Goal: Transaction & Acquisition: Obtain resource

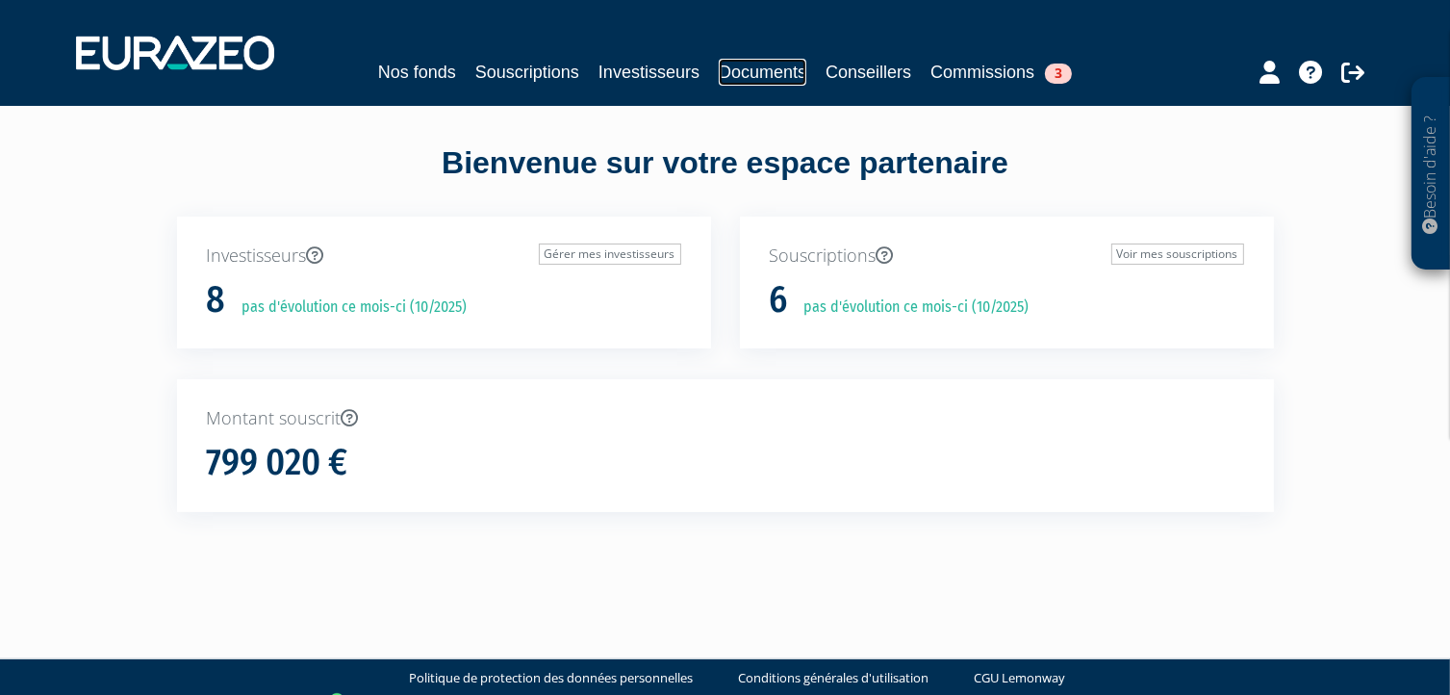
click at [769, 73] on link "Documents" at bounding box center [763, 72] width 88 height 27
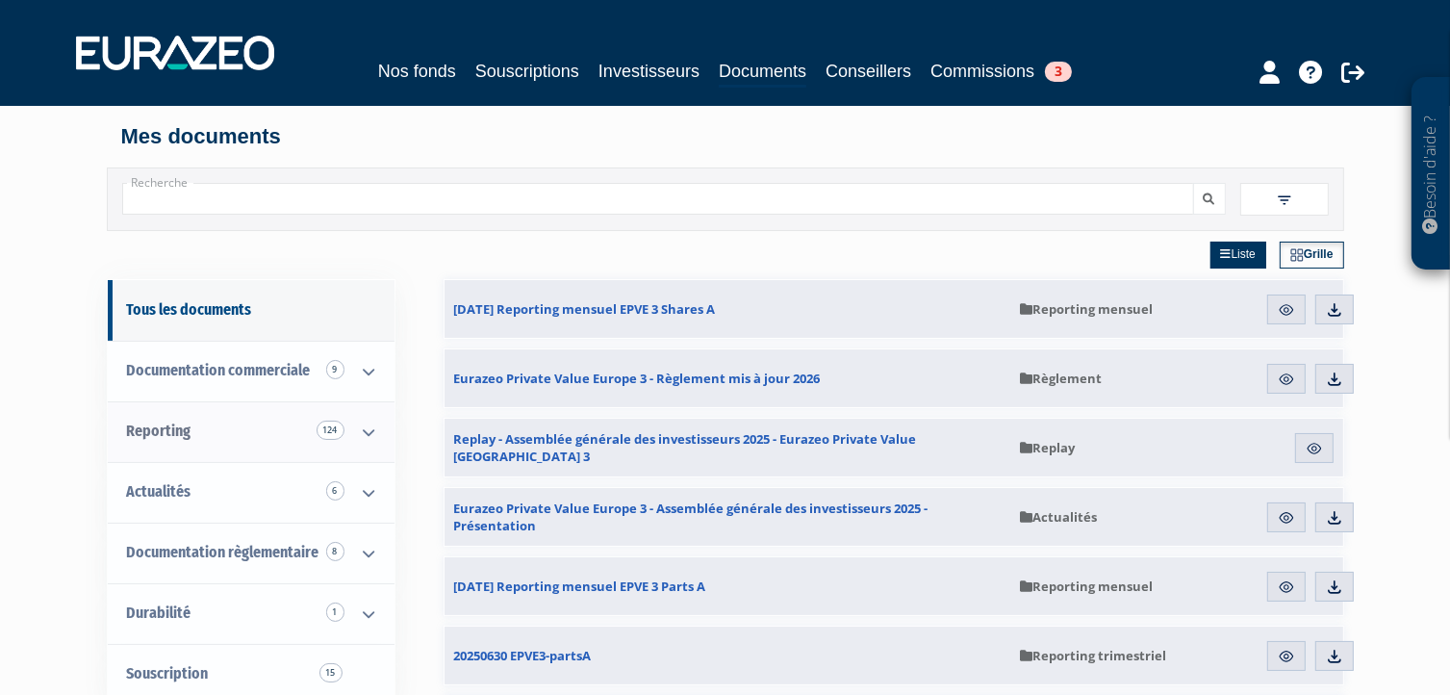
scroll to position [96, 0]
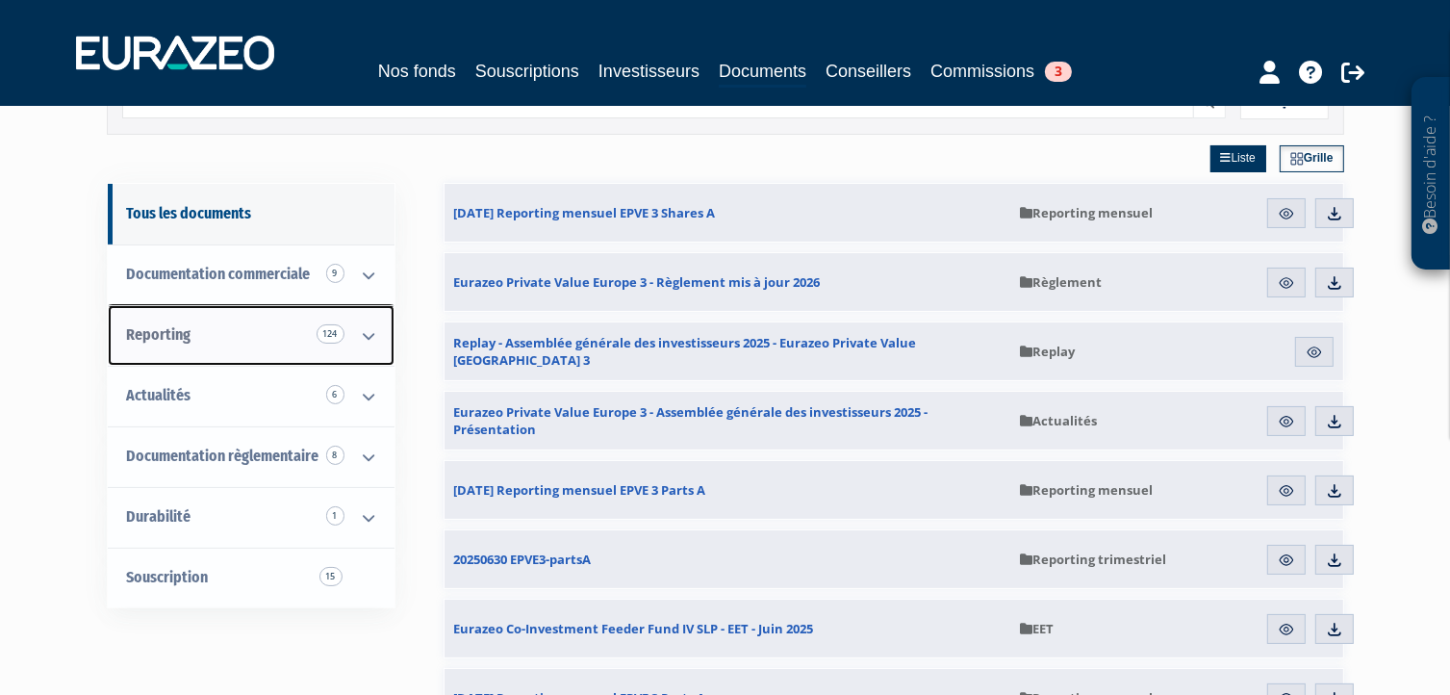
click at [361, 337] on icon at bounding box center [369, 336] width 50 height 60
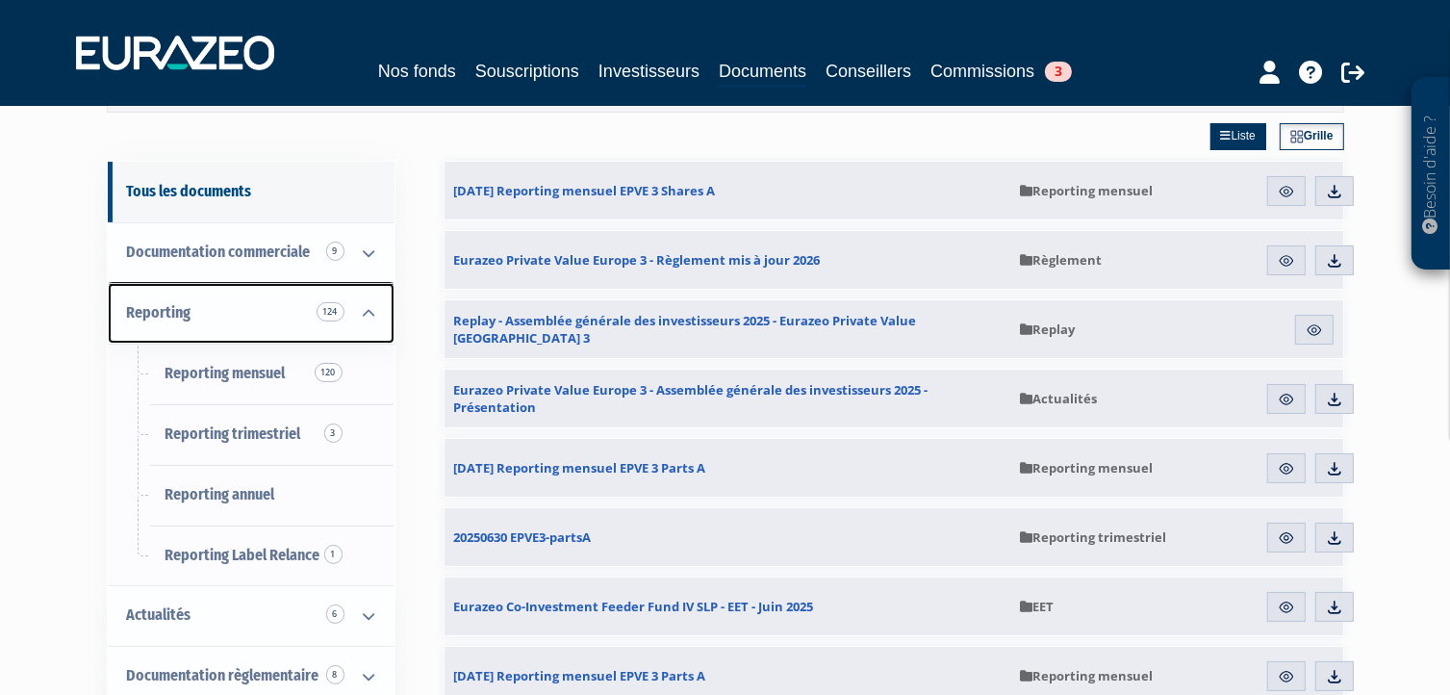
scroll to position [0, 0]
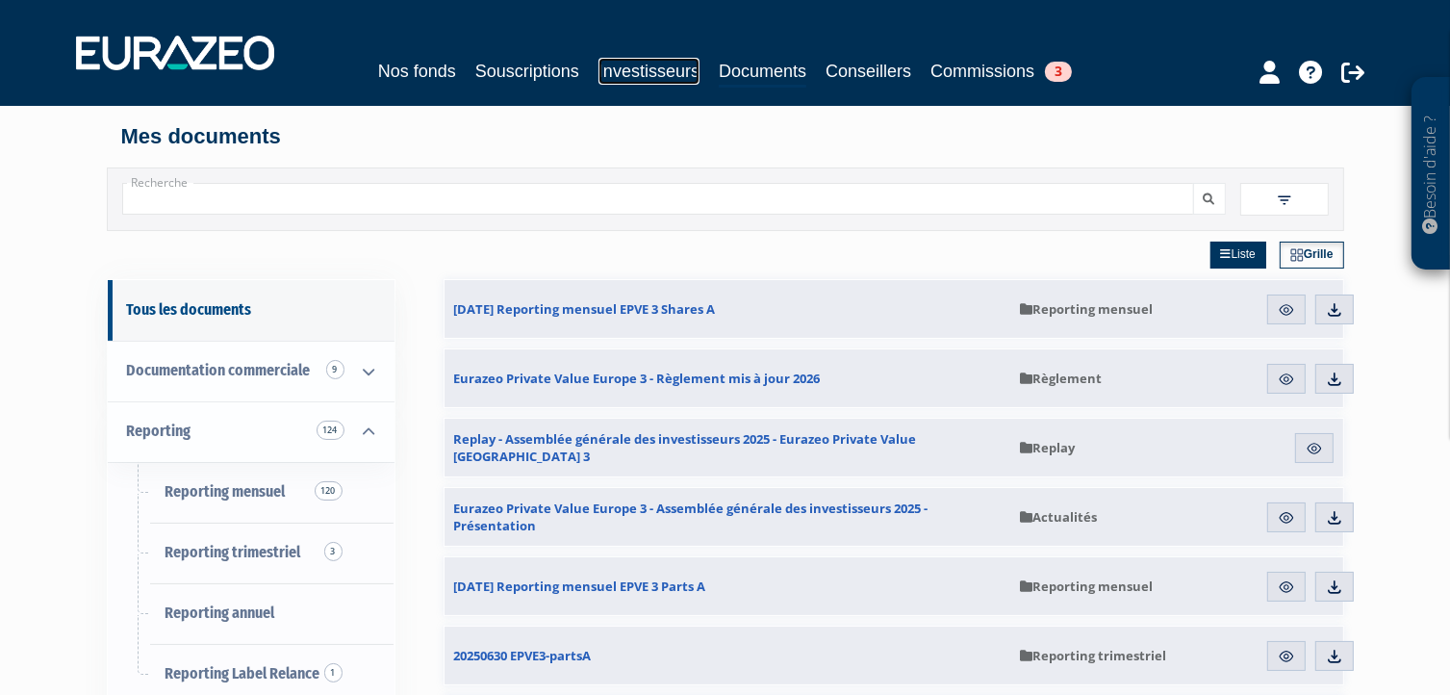
click at [659, 74] on link "Investisseurs" at bounding box center [648, 71] width 101 height 27
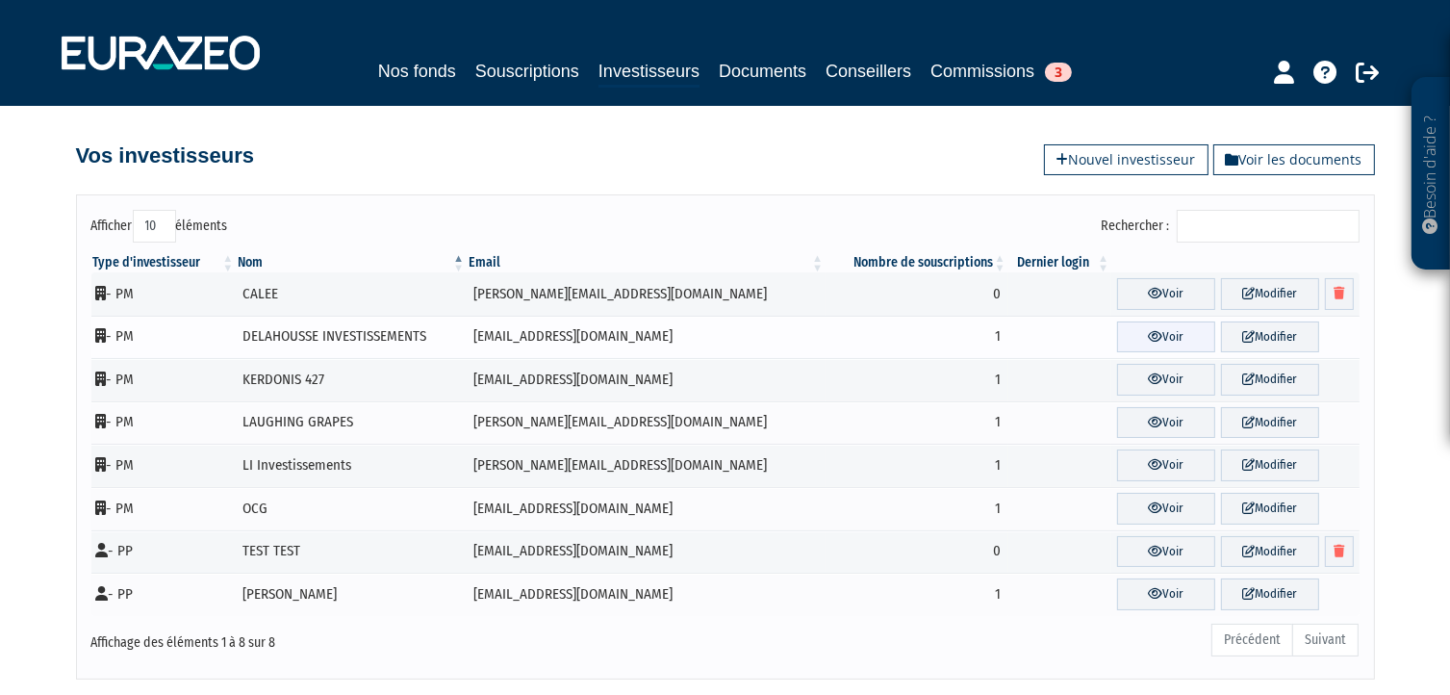
click at [1137, 336] on link "Voir" at bounding box center [1166, 337] width 98 height 32
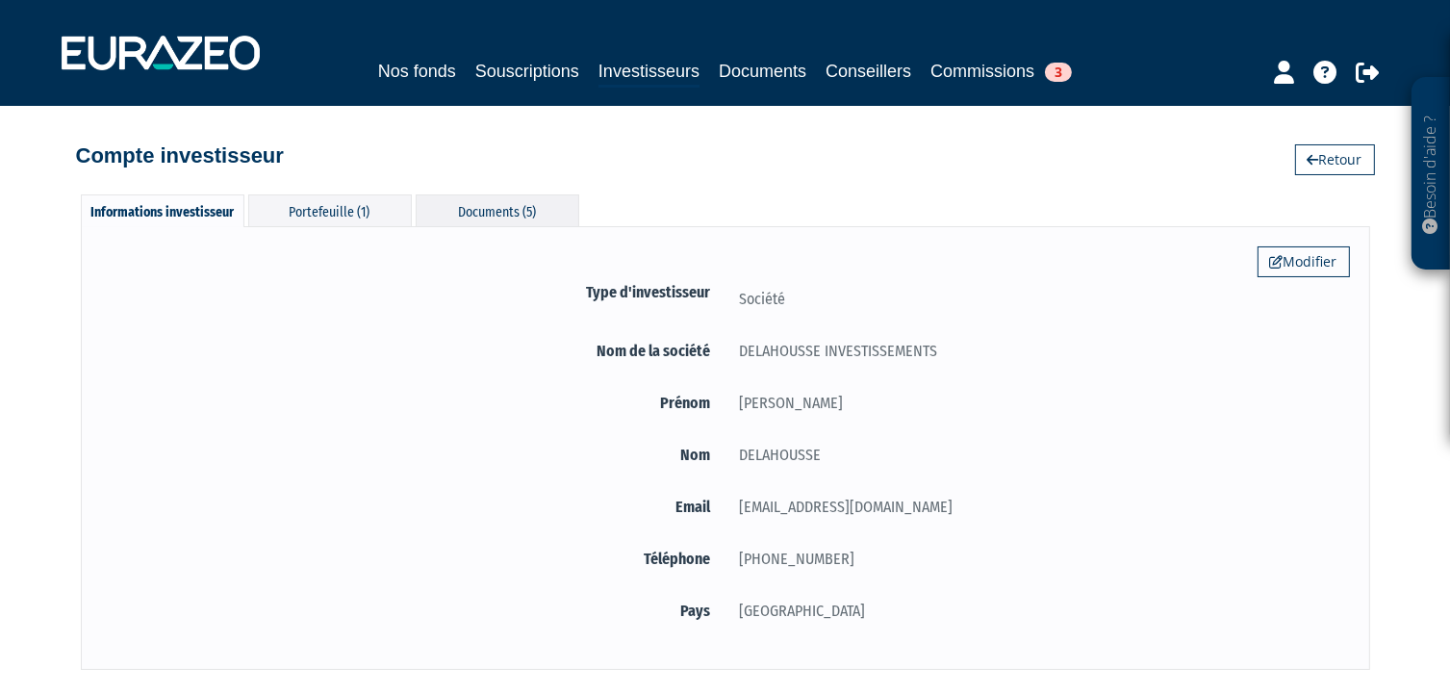
click at [508, 220] on div "Documents (5)" at bounding box center [498, 210] width 164 height 32
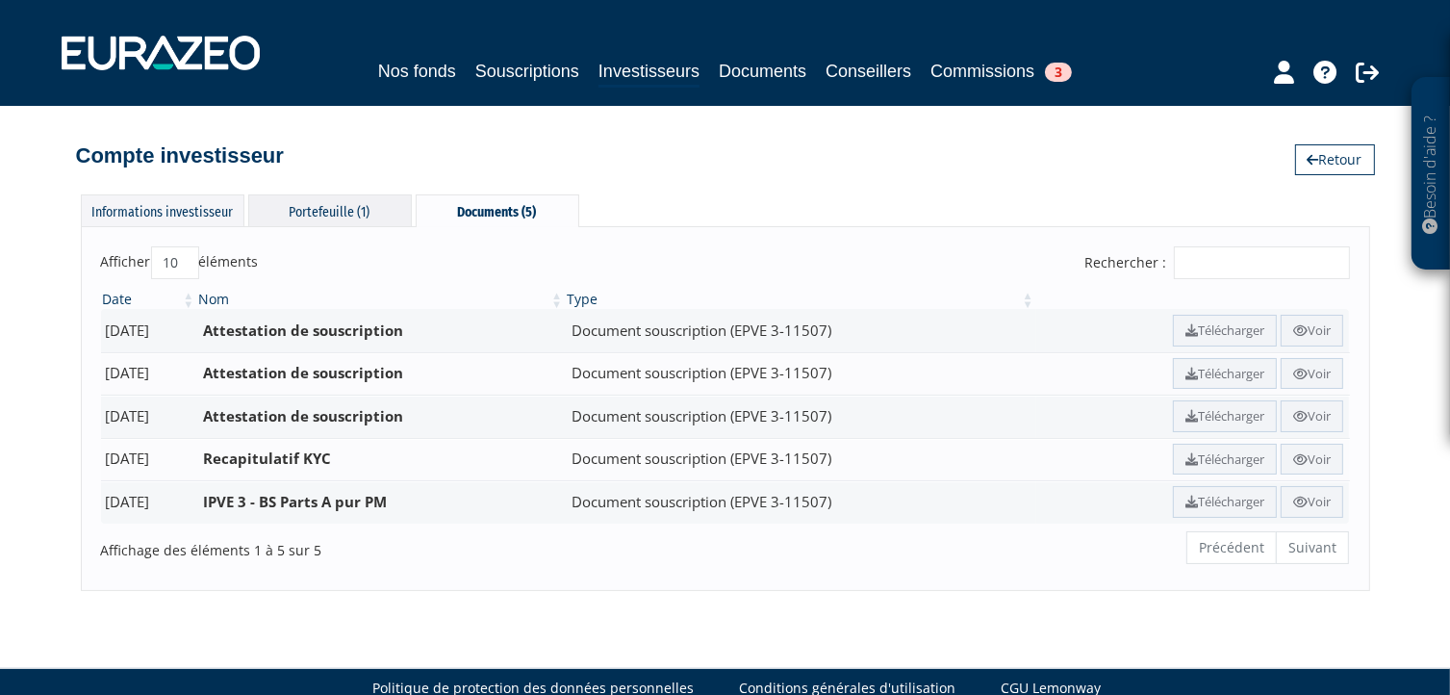
click at [291, 213] on div "Portefeuille (1)" at bounding box center [330, 210] width 164 height 32
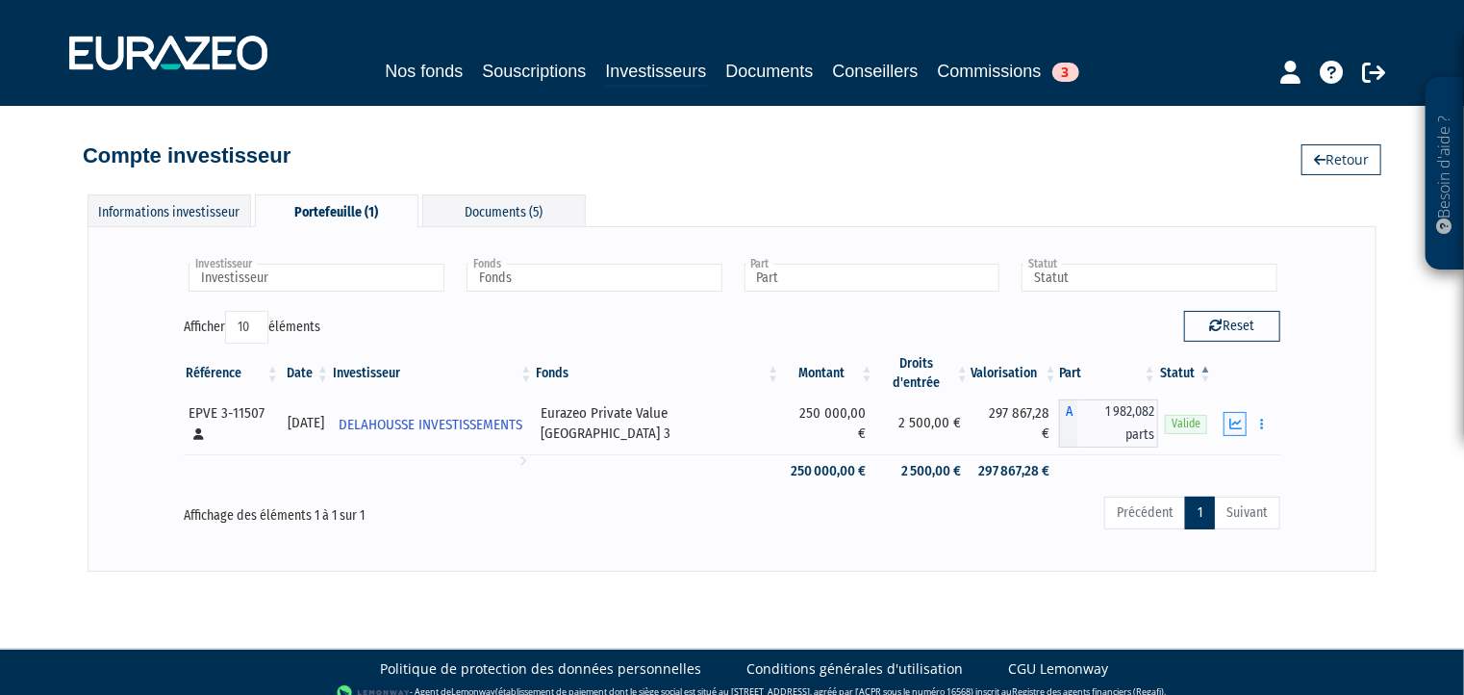
click at [1234, 417] on icon "button" at bounding box center [1235, 423] width 13 height 13
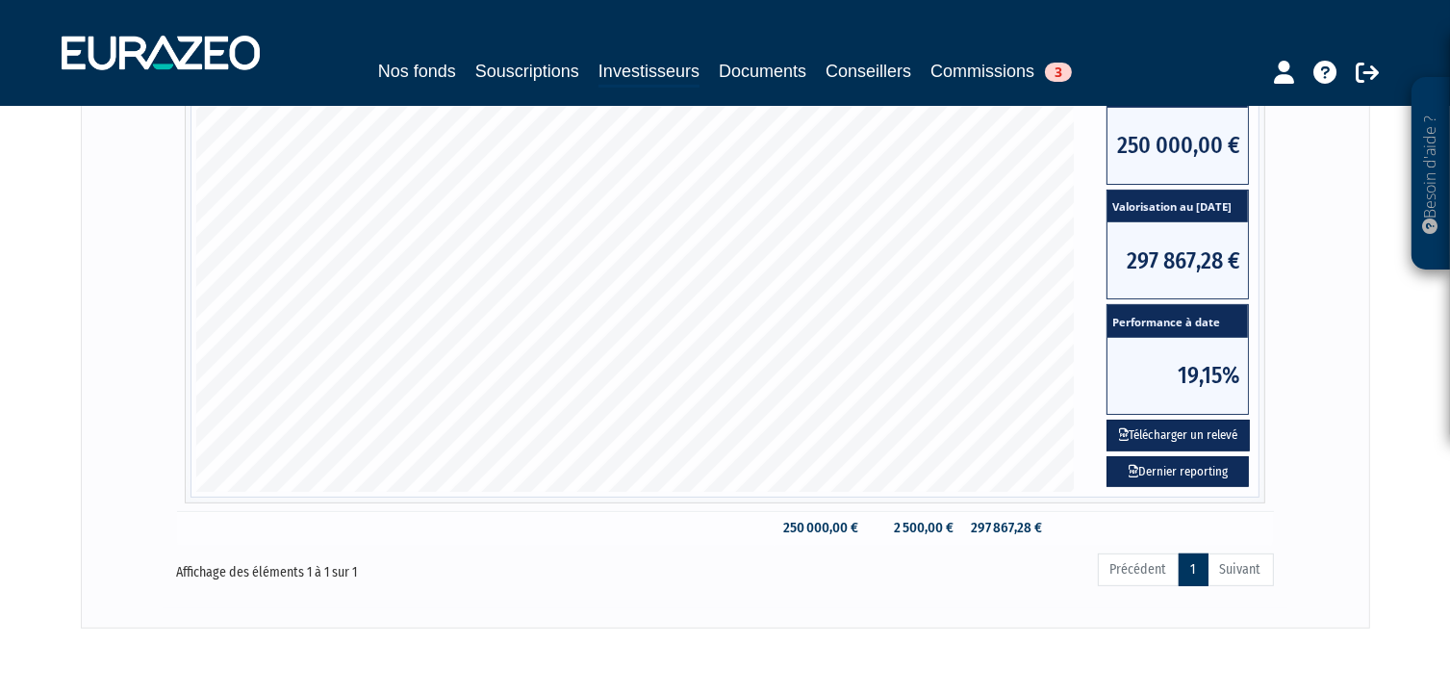
scroll to position [598, 0]
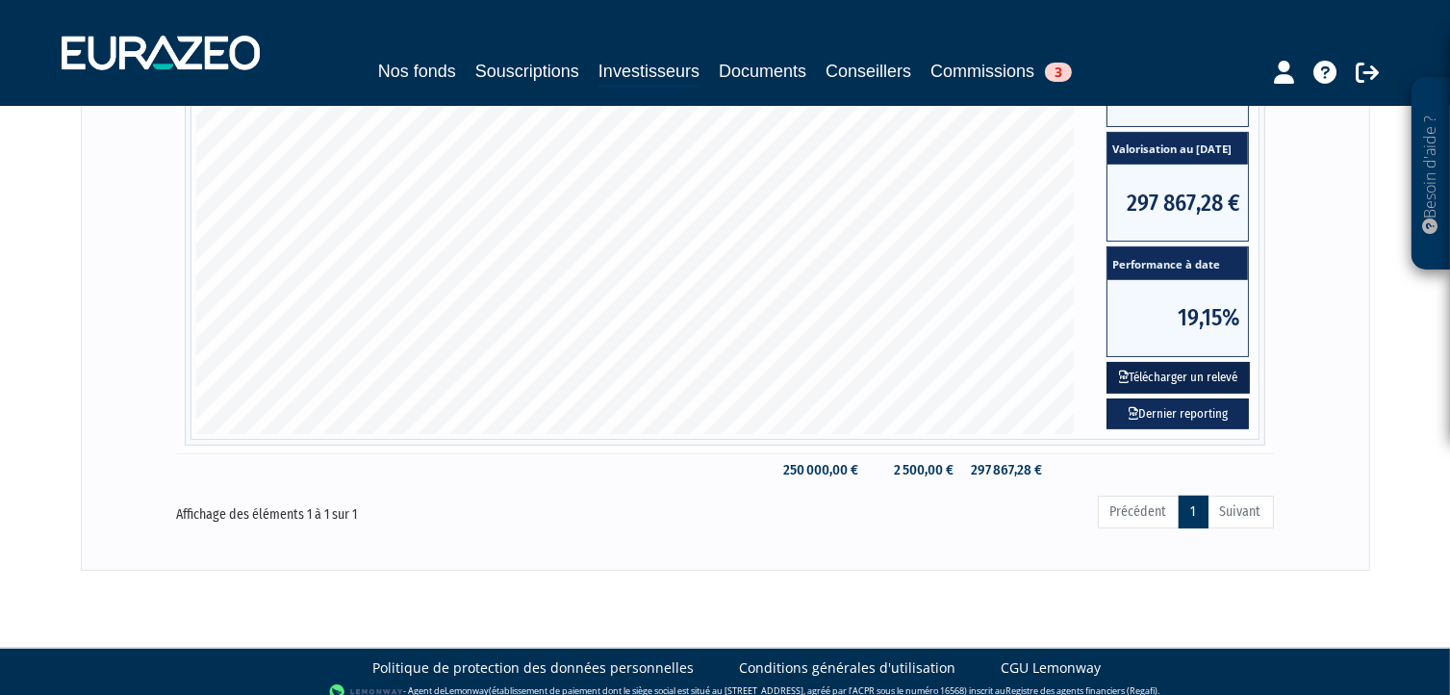
click at [1162, 365] on button "Télécharger un relevé" at bounding box center [1177, 378] width 143 height 32
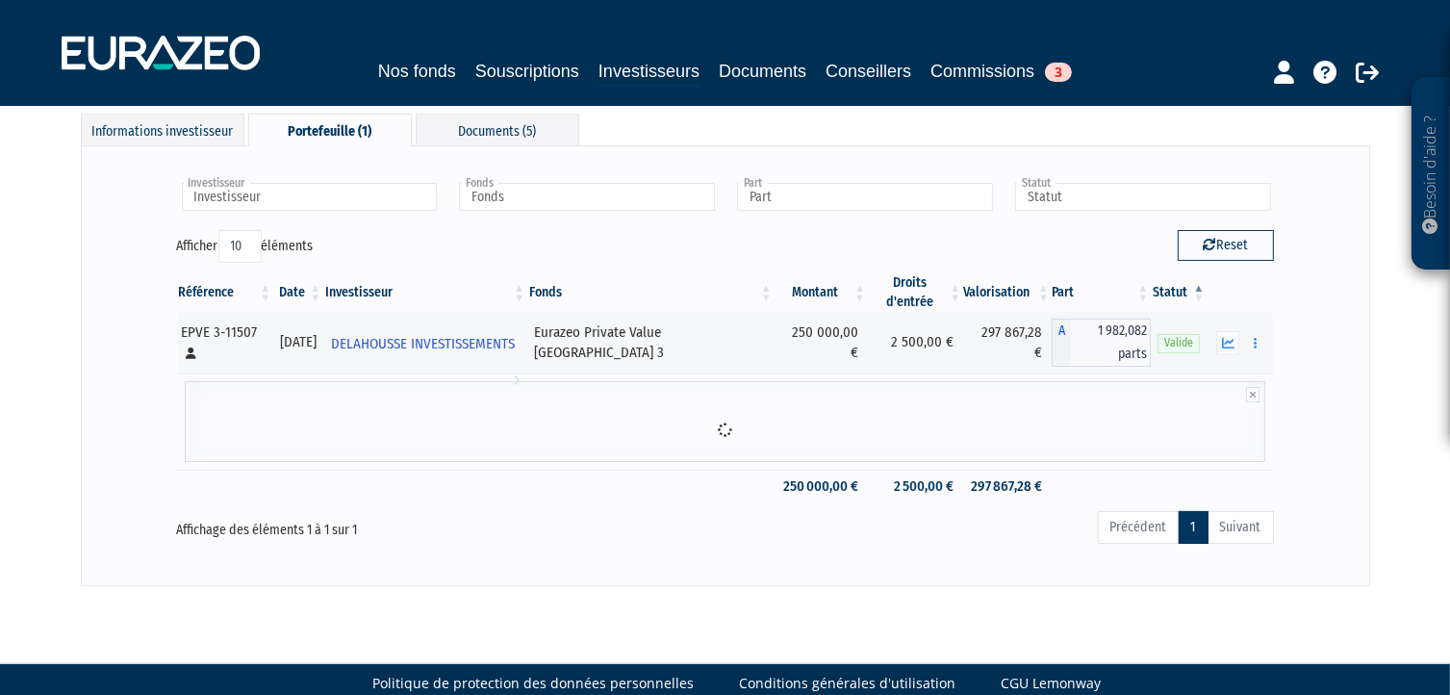
scroll to position [205, 0]
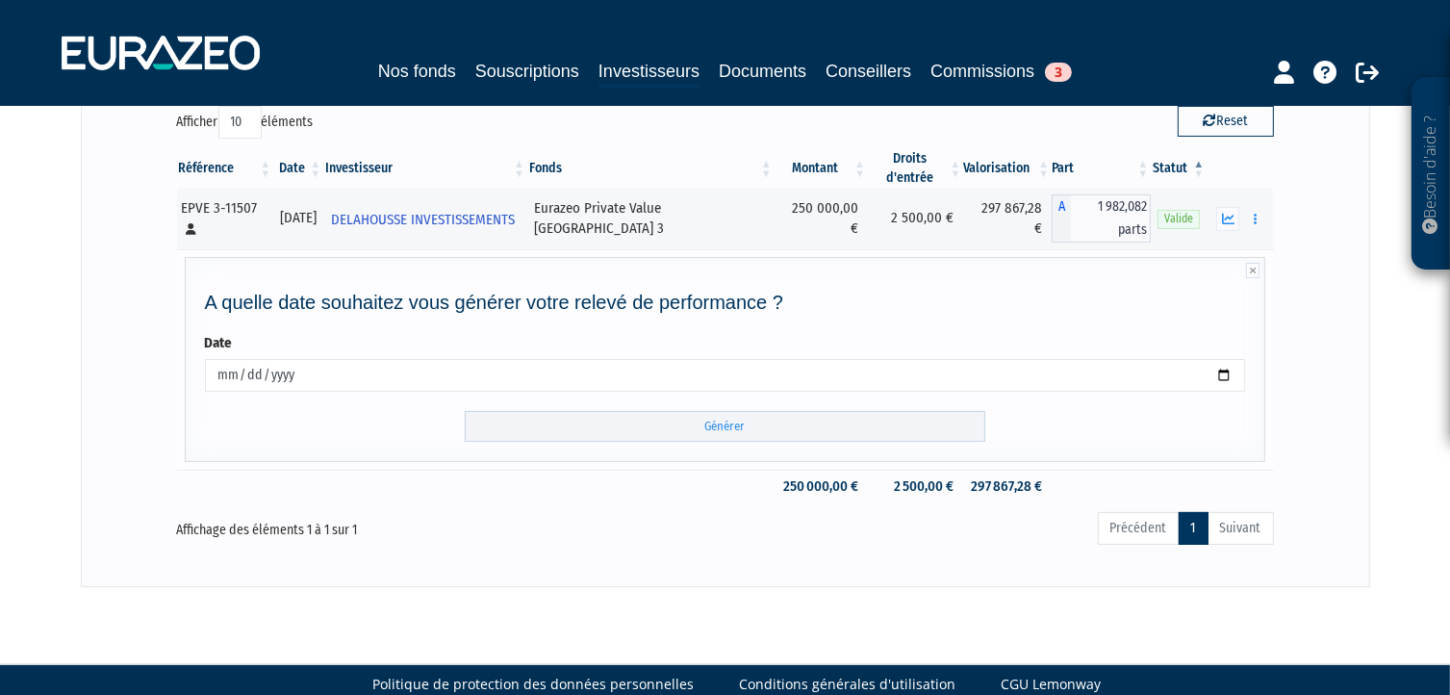
click at [216, 359] on input "2025-10-14" at bounding box center [725, 375] width 1041 height 33
type input "2025-10-30"
type input "2025-06-30"
click at [358, 437] on td "A quelle date souhaitez vous générer votre relevé de performance ? Date 2025-06…" at bounding box center [725, 359] width 1097 height 220
click at [684, 411] on input "Générer" at bounding box center [725, 427] width 520 height 32
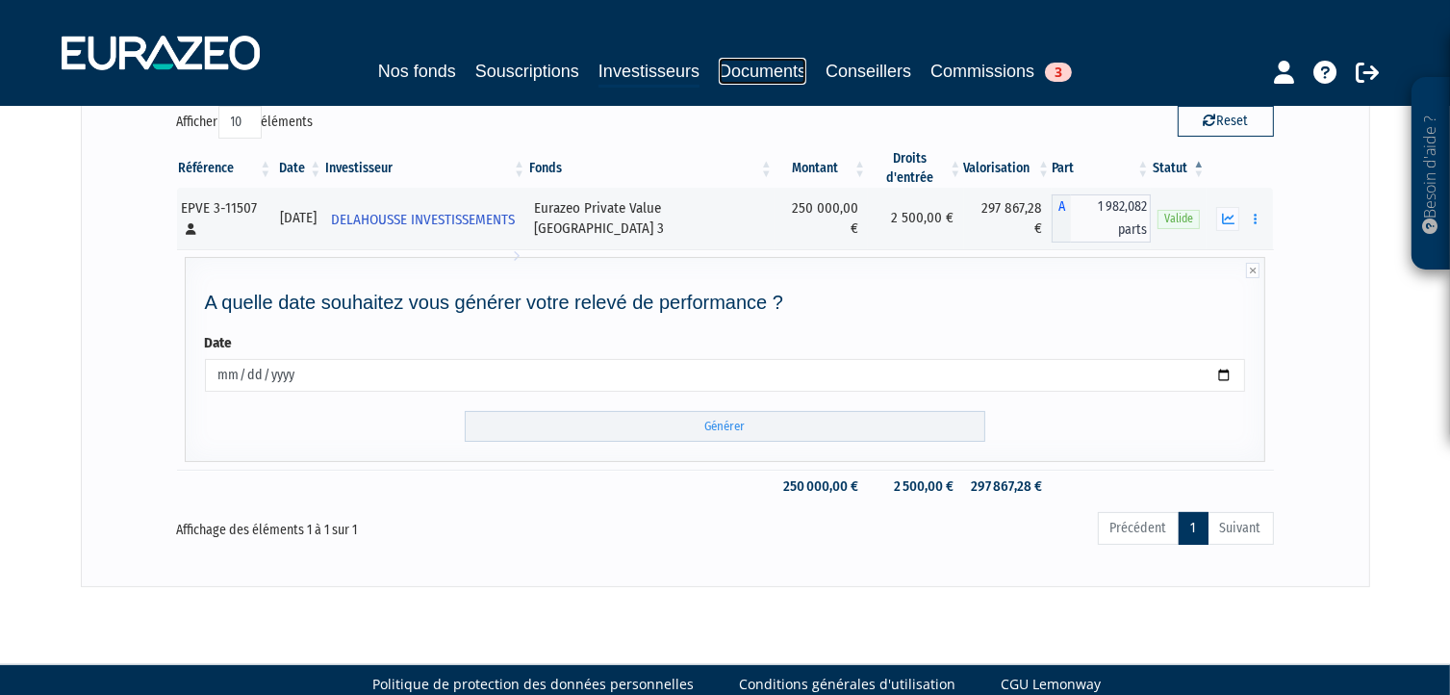
click at [783, 66] on link "Documents" at bounding box center [763, 71] width 88 height 27
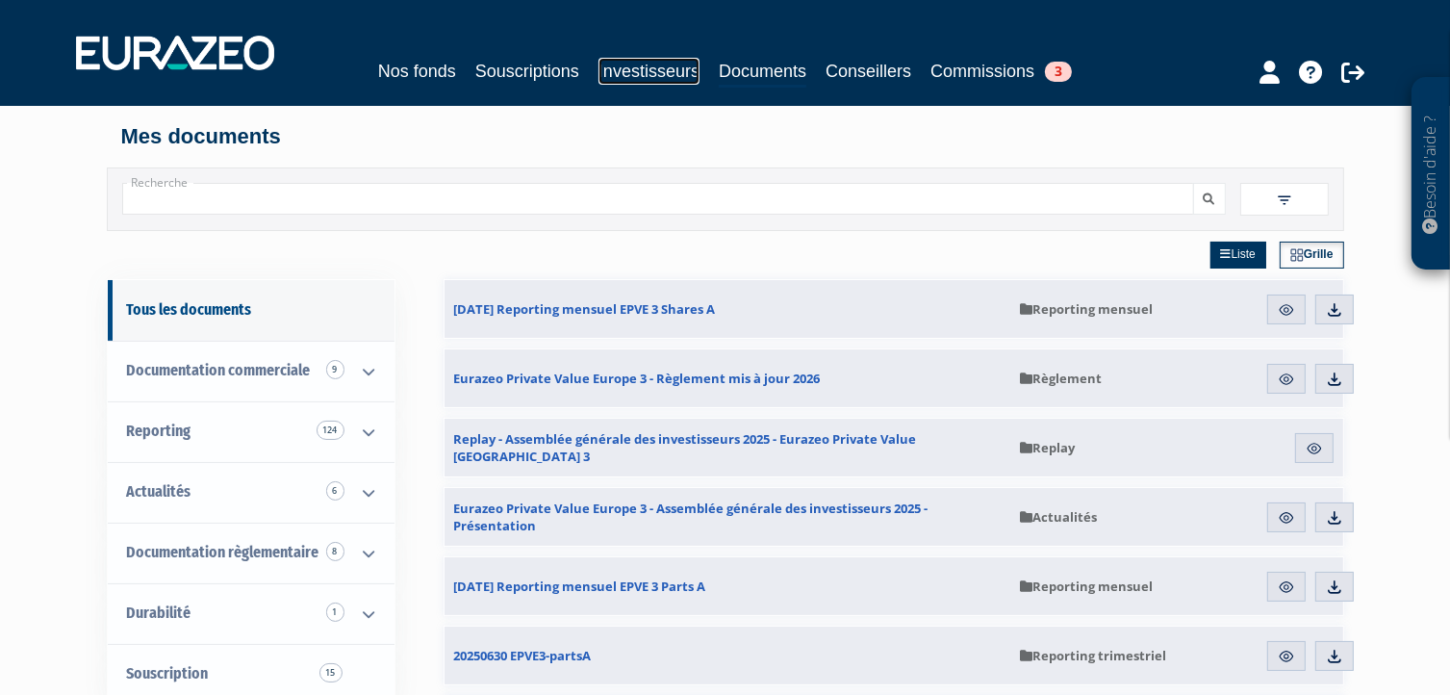
click at [636, 68] on link "Investisseurs" at bounding box center [648, 71] width 101 height 27
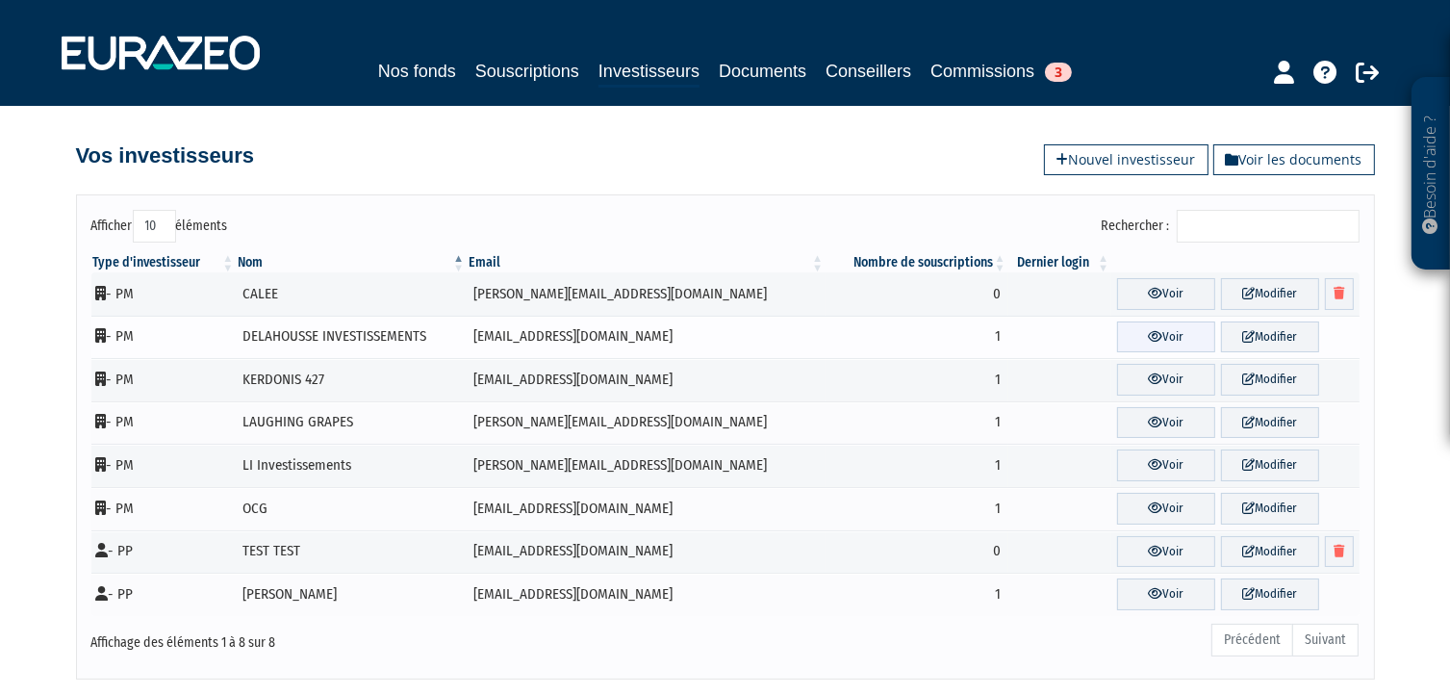
click at [1117, 336] on link "Voir" at bounding box center [1166, 337] width 98 height 32
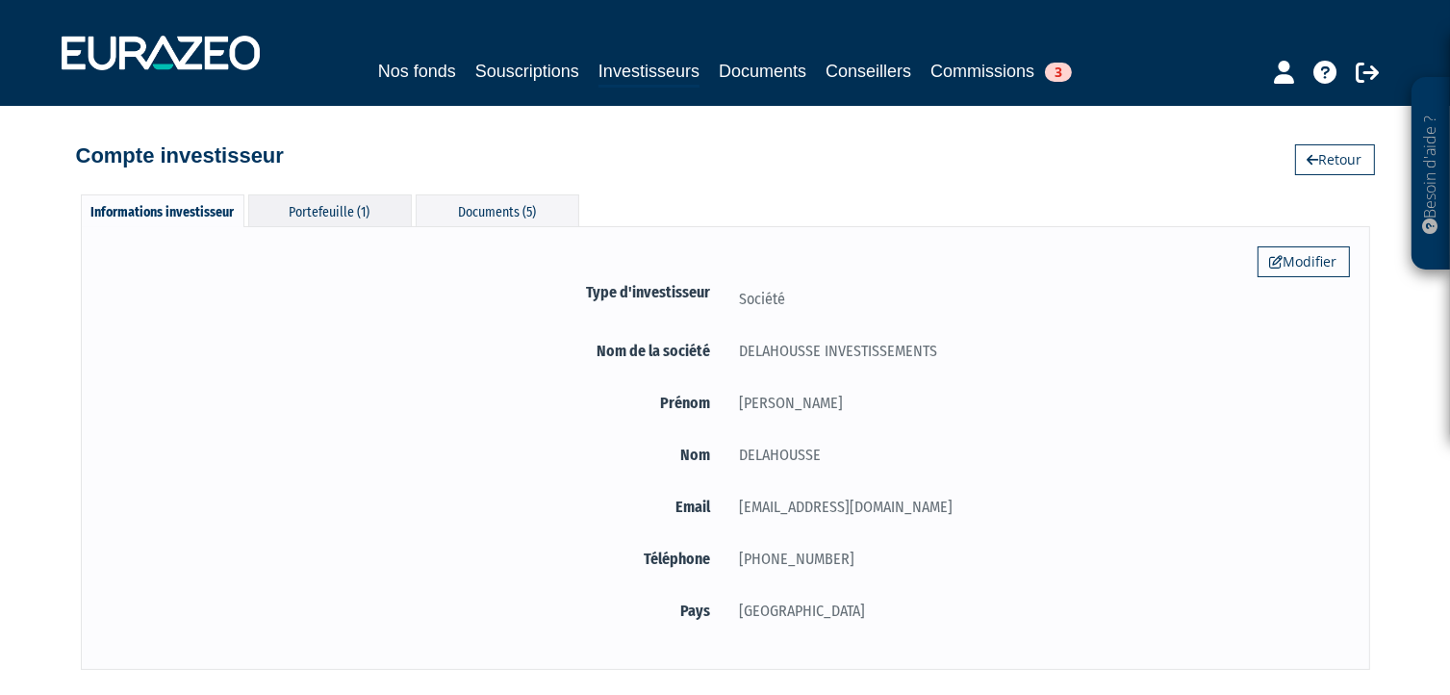
click at [326, 209] on div "Portefeuille (1)" at bounding box center [330, 210] width 164 height 32
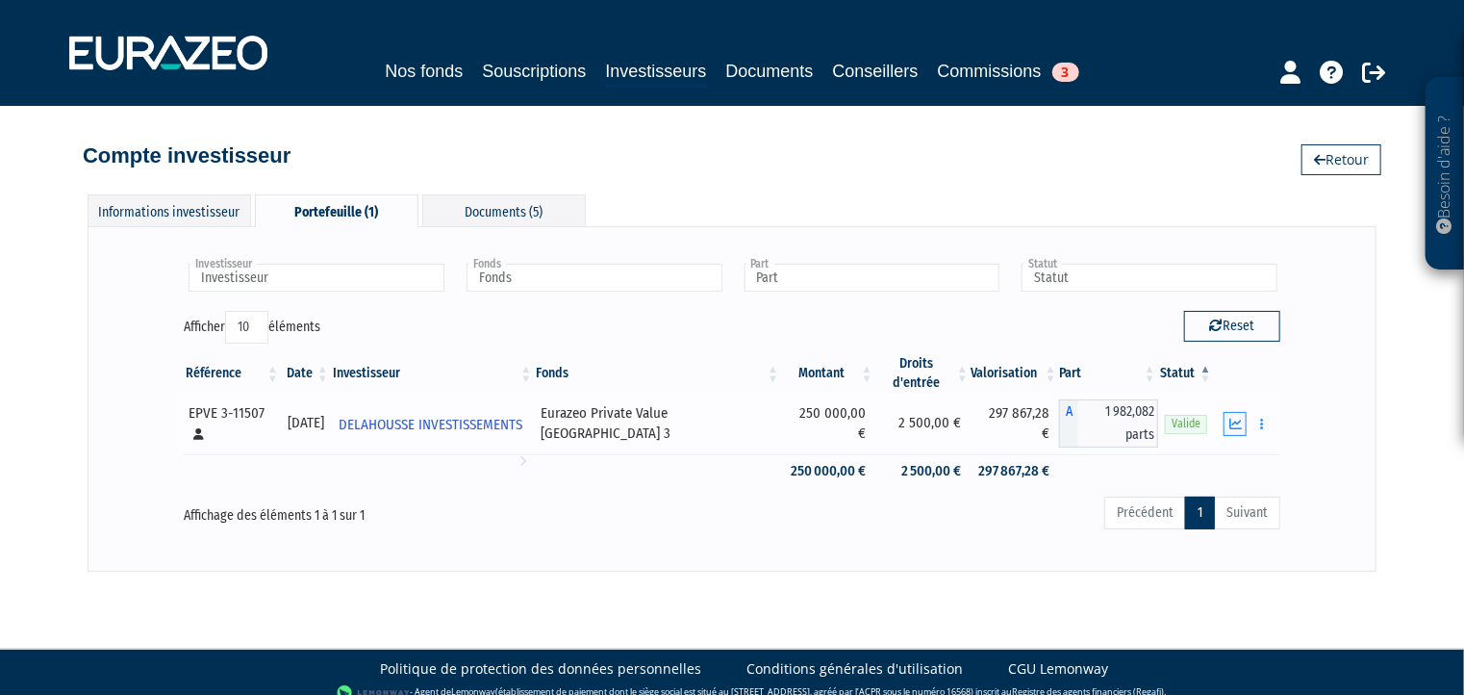
click at [1231, 417] on icon "button" at bounding box center [1235, 423] width 13 height 13
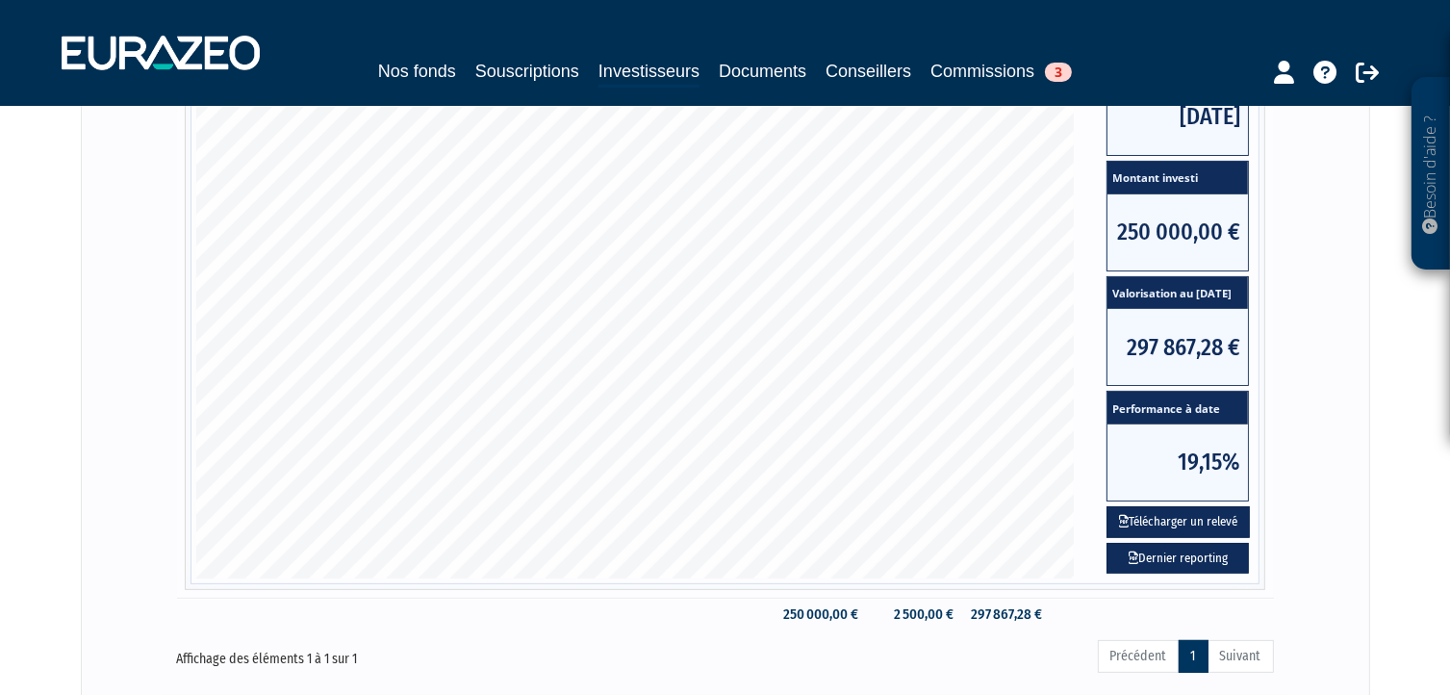
scroll to position [481, 0]
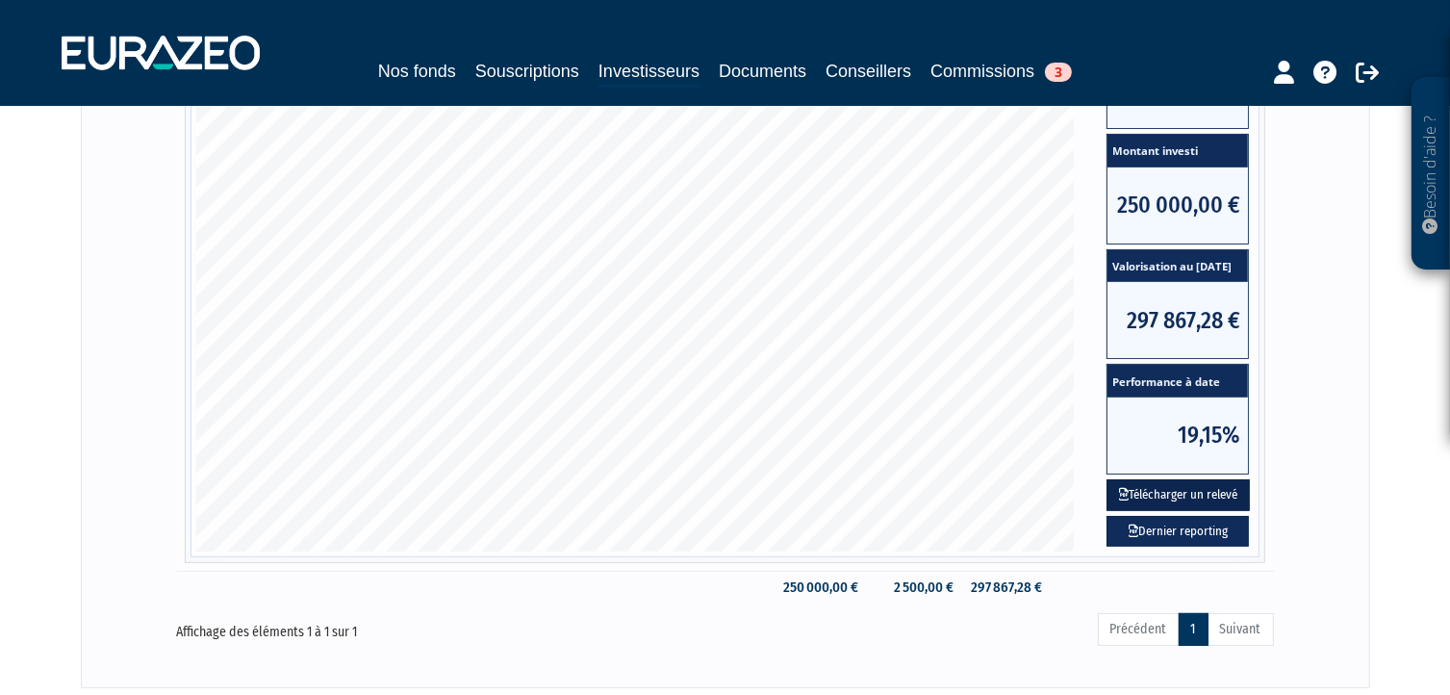
click at [1176, 482] on button "Télécharger un relevé" at bounding box center [1177, 495] width 143 height 32
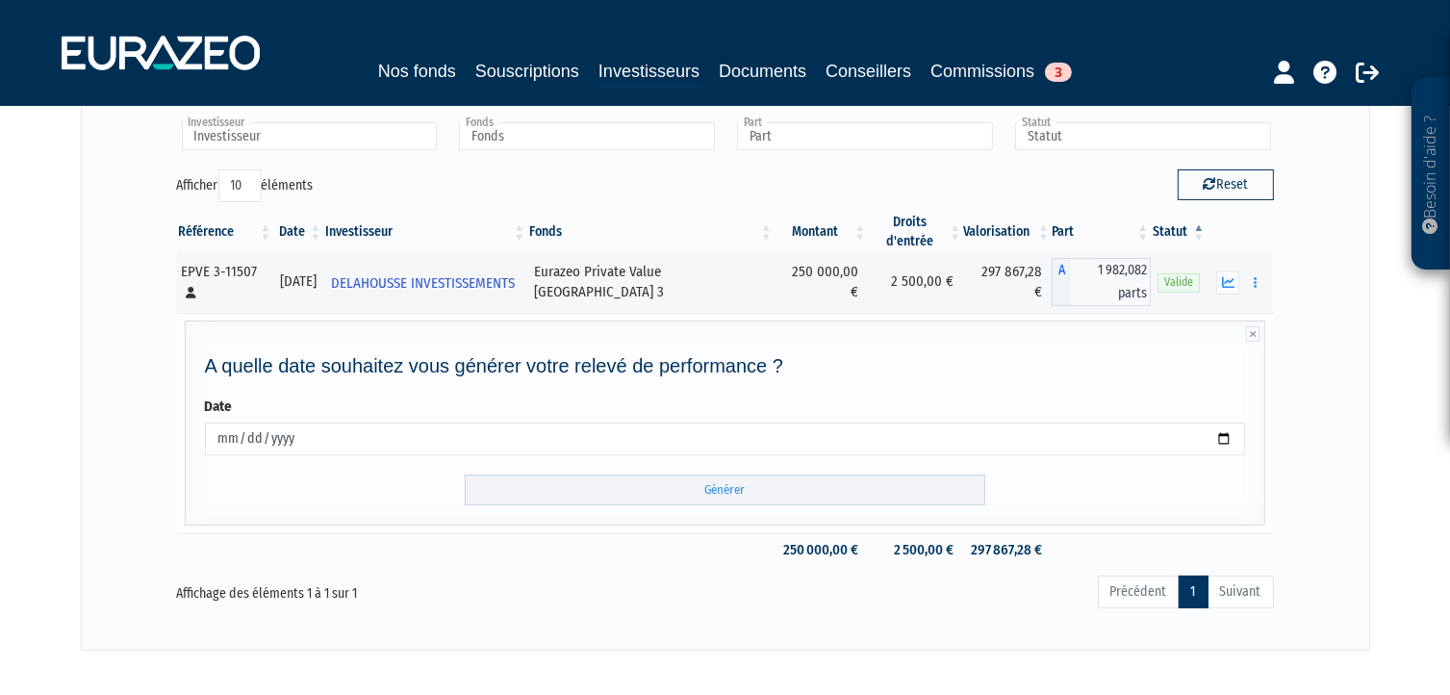
scroll to position [109, 0]
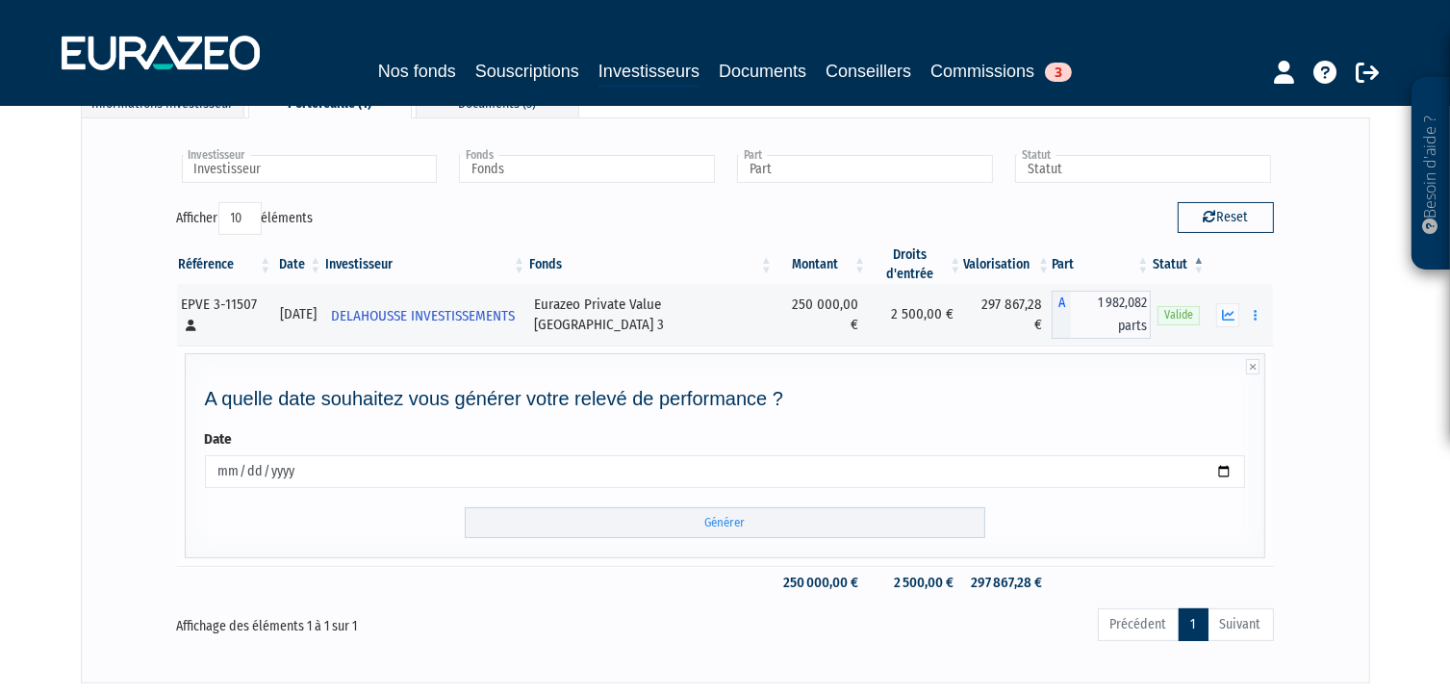
click at [216, 455] on input "[DATE]" at bounding box center [725, 471] width 1041 height 33
type input "[DATE]"
click at [537, 507] on input "Générer" at bounding box center [725, 523] width 520 height 32
